Goal: Go to known website: Access a specific website the user already knows

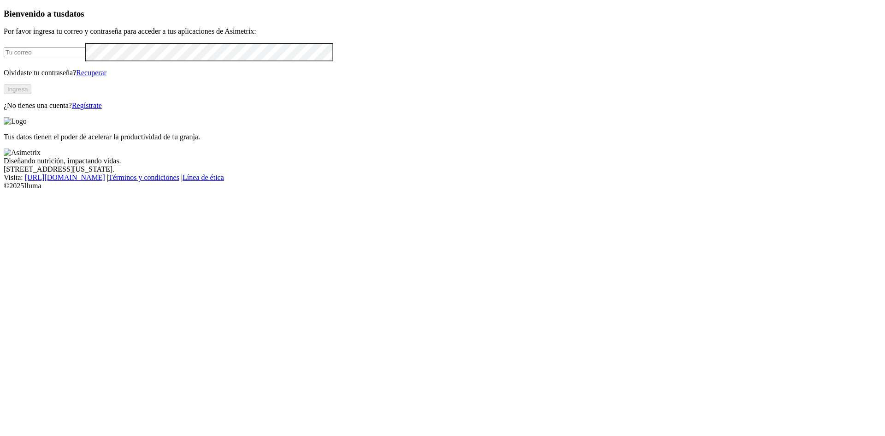
type input "[EMAIL_ADDRESS][DOMAIN_NAME]"
click at [31, 94] on button "Ingresa" at bounding box center [18, 89] width 28 height 10
